Goal: Information Seeking & Learning: Check status

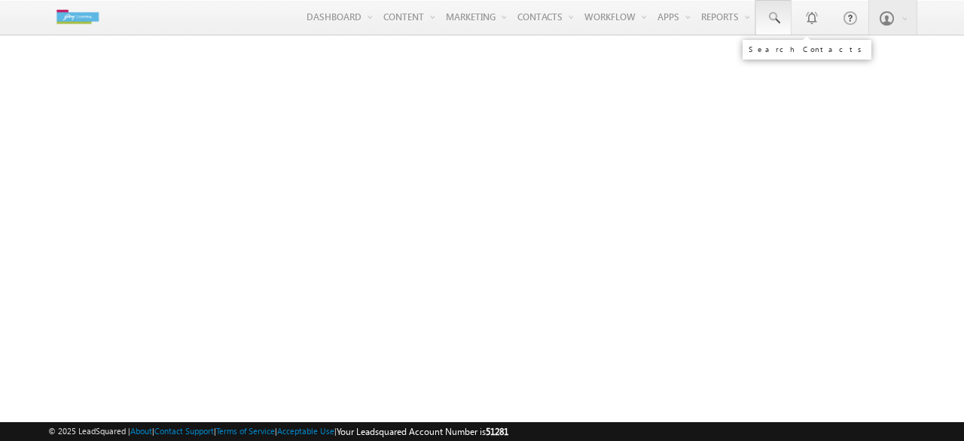
click at [773, 11] on span at bounding box center [773, 18] width 15 height 15
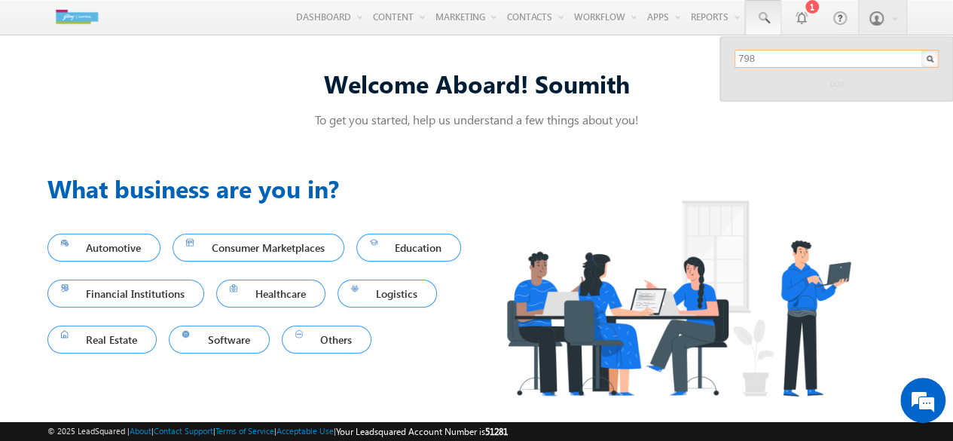
type input "7981289493"
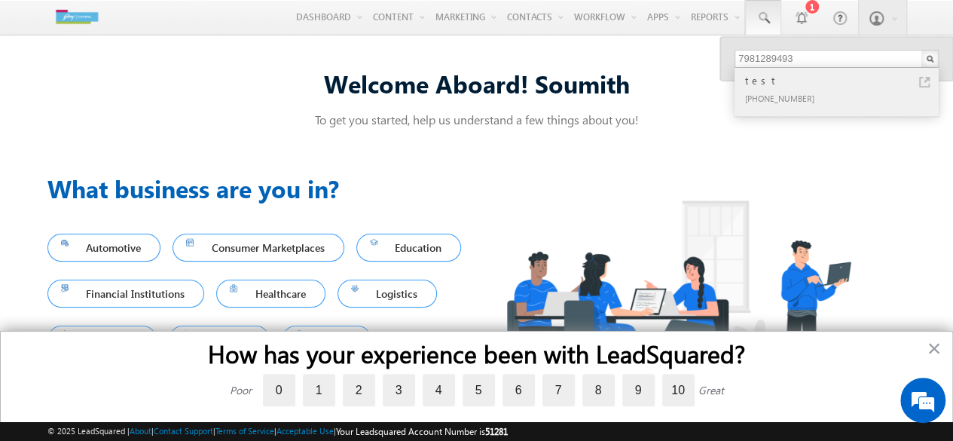
click at [853, 76] on div "test" at bounding box center [843, 80] width 202 height 17
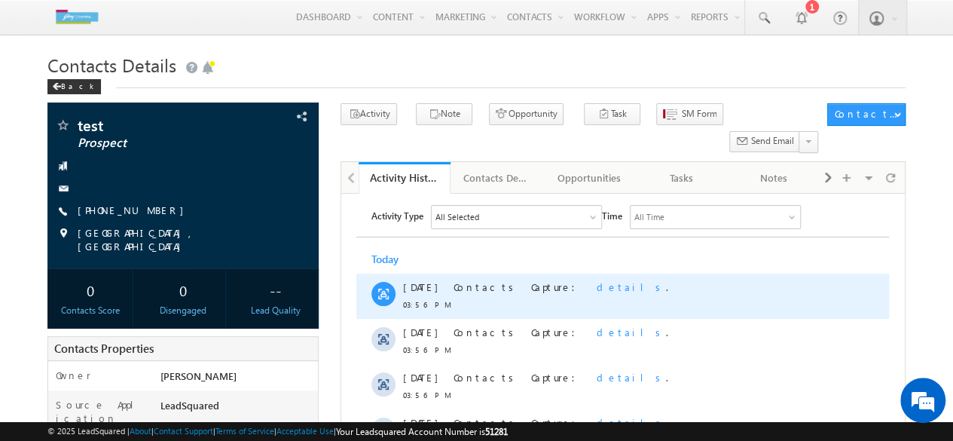
click at [596, 283] on span "details" at bounding box center [630, 286] width 69 height 13
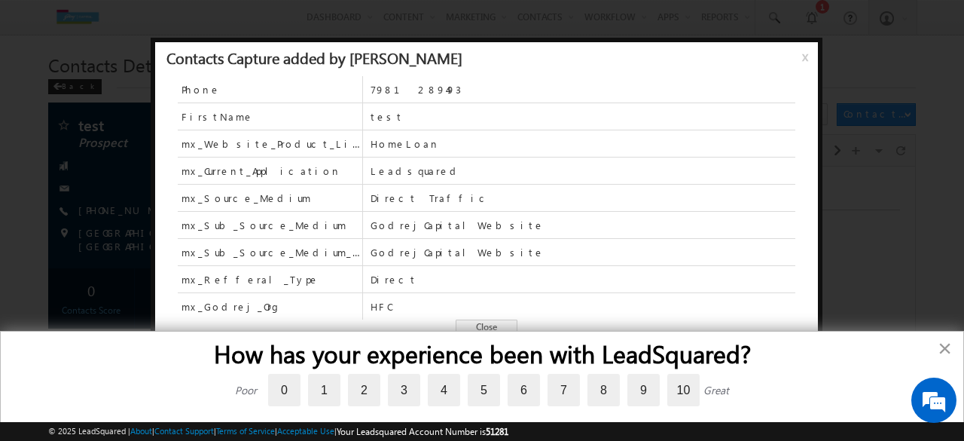
click at [945, 349] on button "×" at bounding box center [945, 348] width 14 height 24
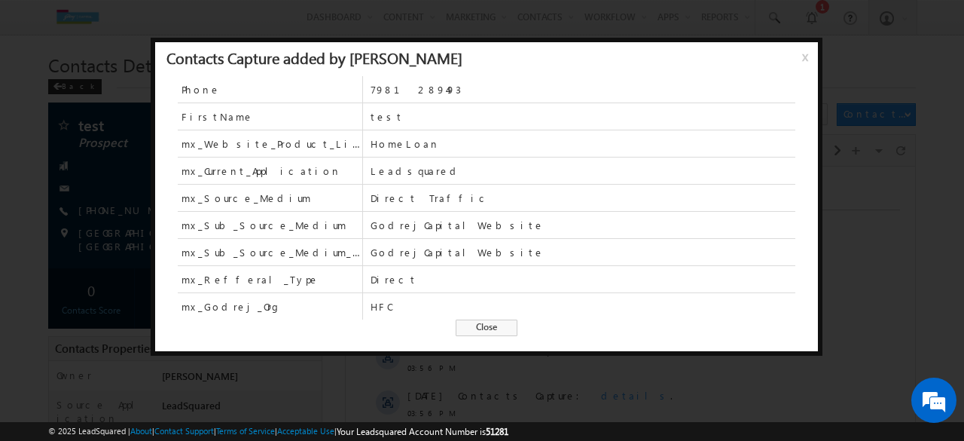
click at [802, 61] on span "x" at bounding box center [808, 62] width 12 height 27
